Goal: Information Seeking & Learning: Learn about a topic

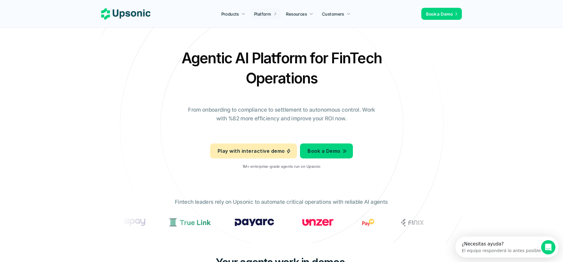
click at [106, 95] on div "Agentic AI Platform for FinTech Operations From onboarding to compliance to set…" at bounding box center [282, 111] width 352 height 126
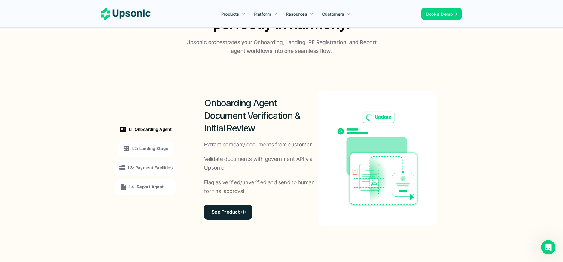
scroll to position [433, 0]
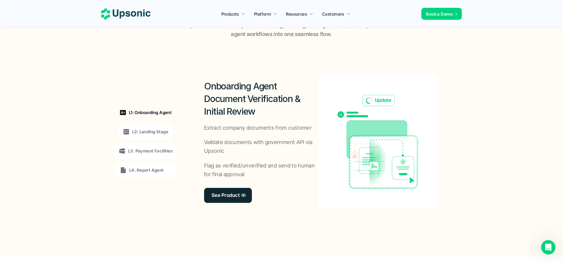
click at [148, 129] on p "L2: Landing Stage" at bounding box center [150, 132] width 36 height 6
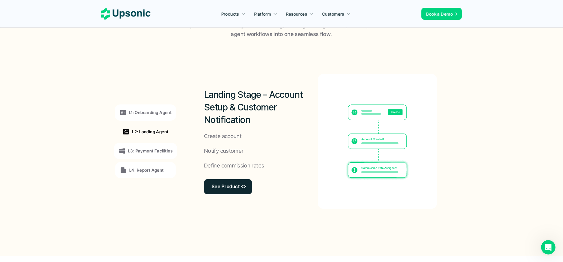
click at [150, 117] on div "L1: Onboarding Agent" at bounding box center [145, 113] width 61 height 16
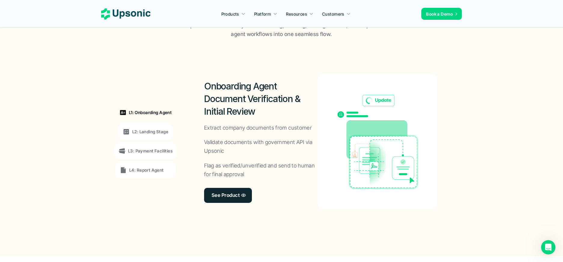
click at [138, 131] on p "L2: Landing Stage" at bounding box center [150, 132] width 36 height 6
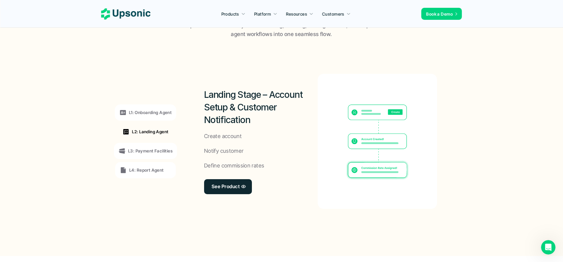
click at [165, 154] on p "L3: Payment Facilities" at bounding box center [150, 151] width 44 height 6
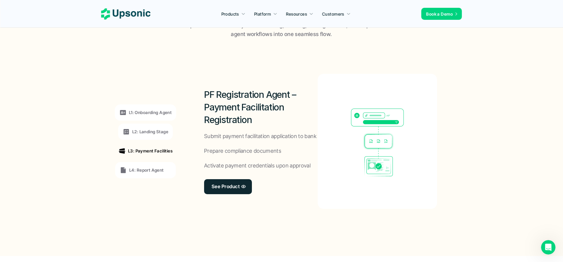
click at [158, 169] on p "L4: Report Agent" at bounding box center [146, 170] width 35 height 6
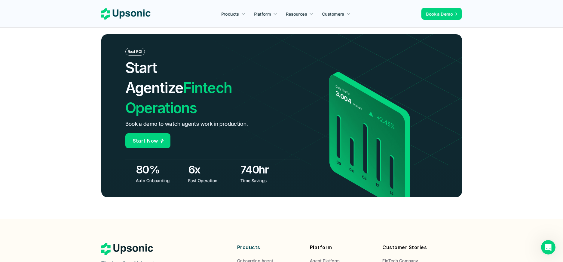
scroll to position [2093, 0]
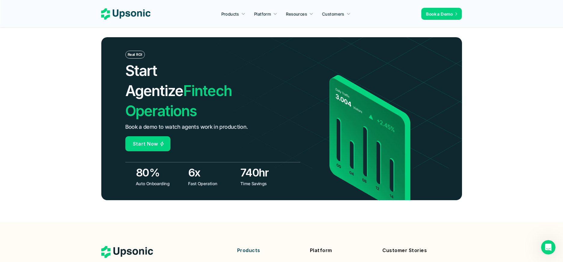
drag, startPoint x: 189, startPoint y: 75, endPoint x: 231, endPoint y: 79, distance: 41.7
click at [231, 79] on div "Real ROI Start Agentize Fintech Operations Book a demo to watch agents work in …" at bounding box center [281, 118] width 361 height 163
click at [145, 87] on div "Real ROI Start Agentize Fintech Operations Book a demo to watch agents work in …" at bounding box center [212, 101] width 175 height 101
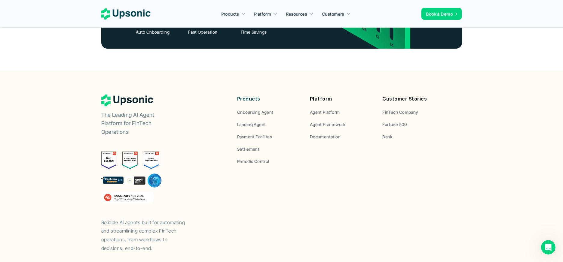
scroll to position [2245, 0]
